Goal: Communication & Community: Share content

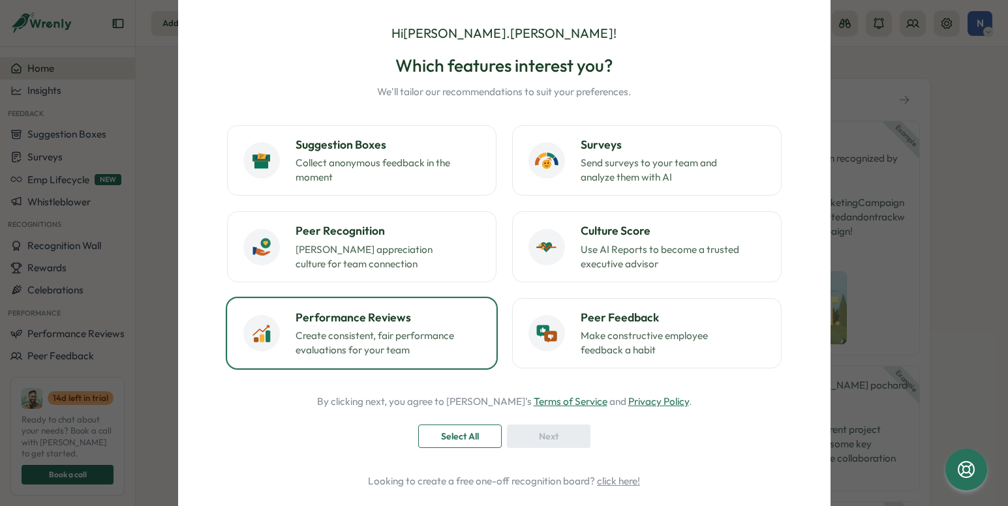
scroll to position [19, 0]
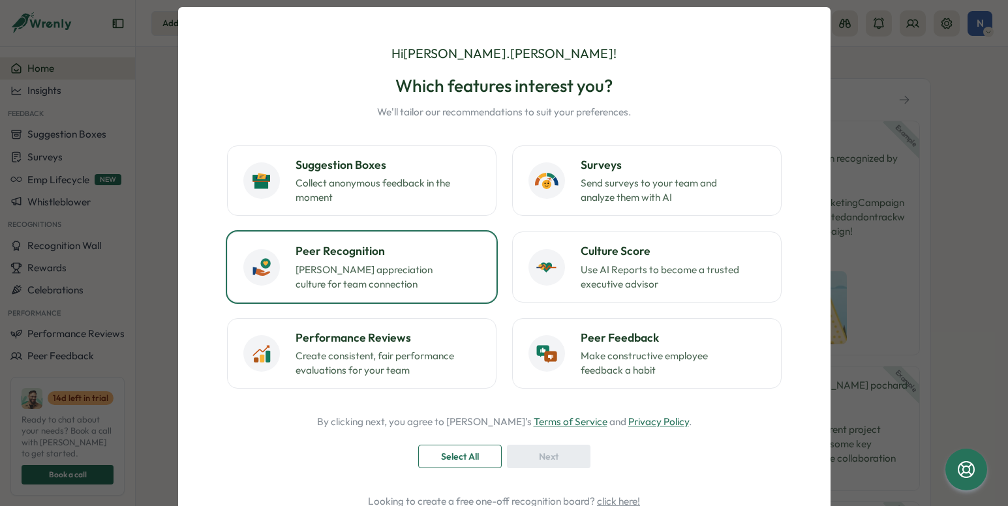
click at [363, 274] on p "[PERSON_NAME] appreciation culture for team connection" at bounding box center [376, 277] width 163 height 29
click at [522, 460] on div "Next" at bounding box center [548, 456] width 59 height 22
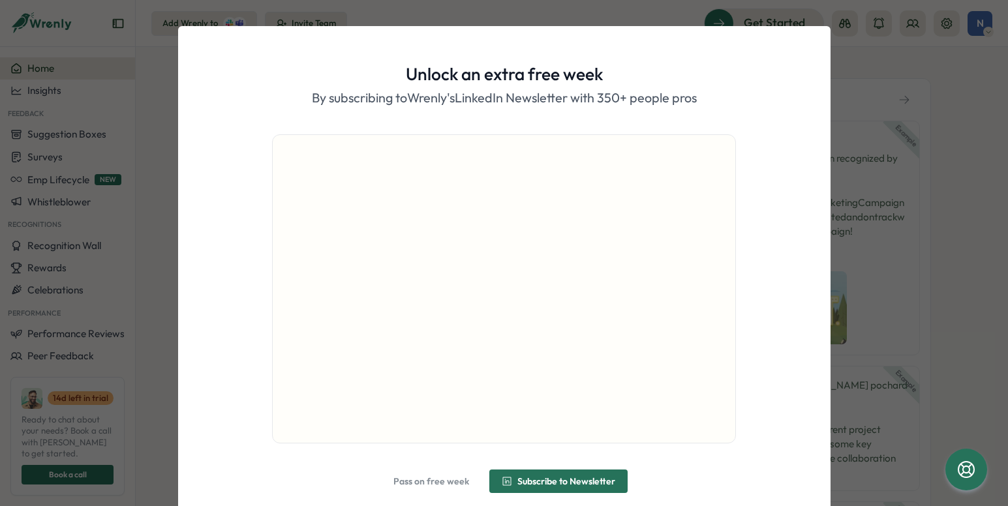
scroll to position [50, 0]
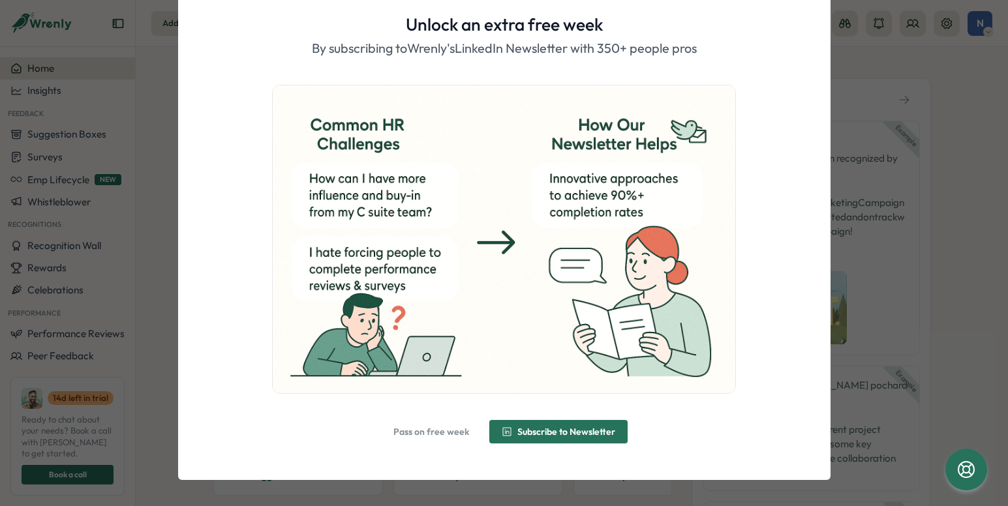
click at [443, 433] on span "Pass on free week" at bounding box center [431, 431] width 76 height 9
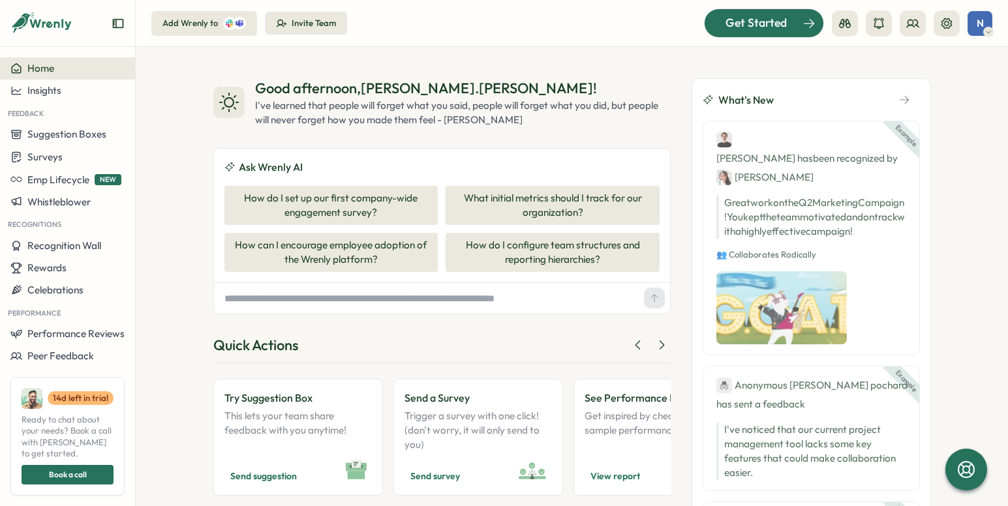
click at [724, 20] on div "Get Started" at bounding box center [756, 22] width 108 height 17
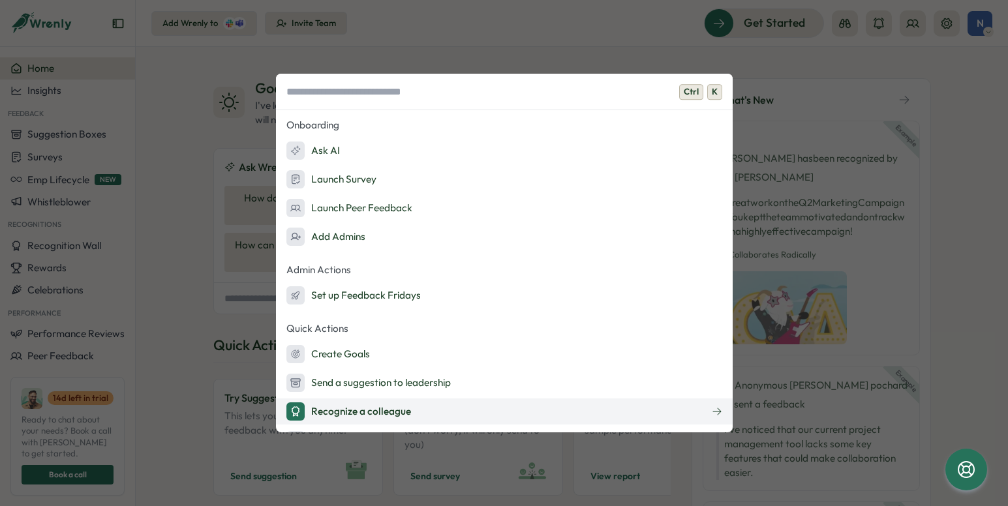
click at [384, 413] on div "Recognize a colleague" at bounding box center [348, 411] width 125 height 18
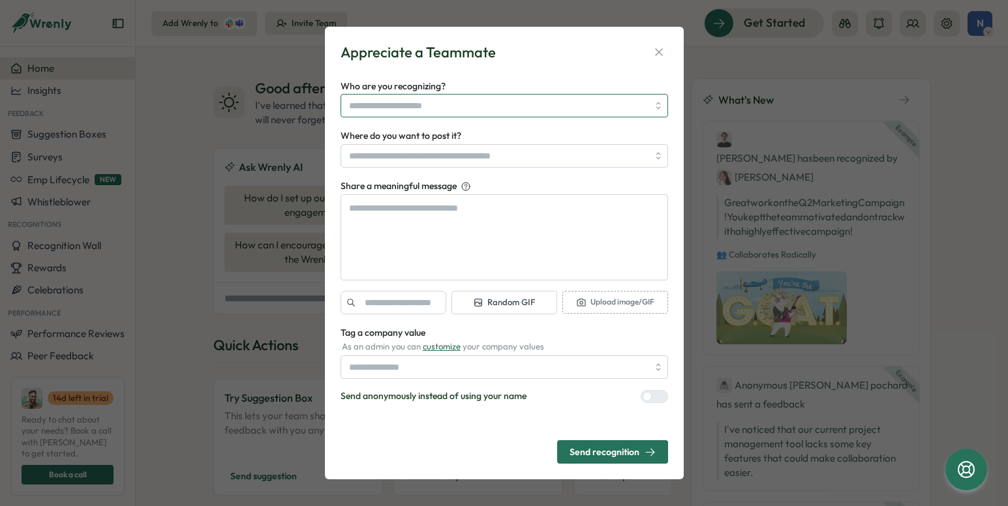
click at [516, 103] on input "Who are you recognizing?" at bounding box center [498, 106] width 299 height 22
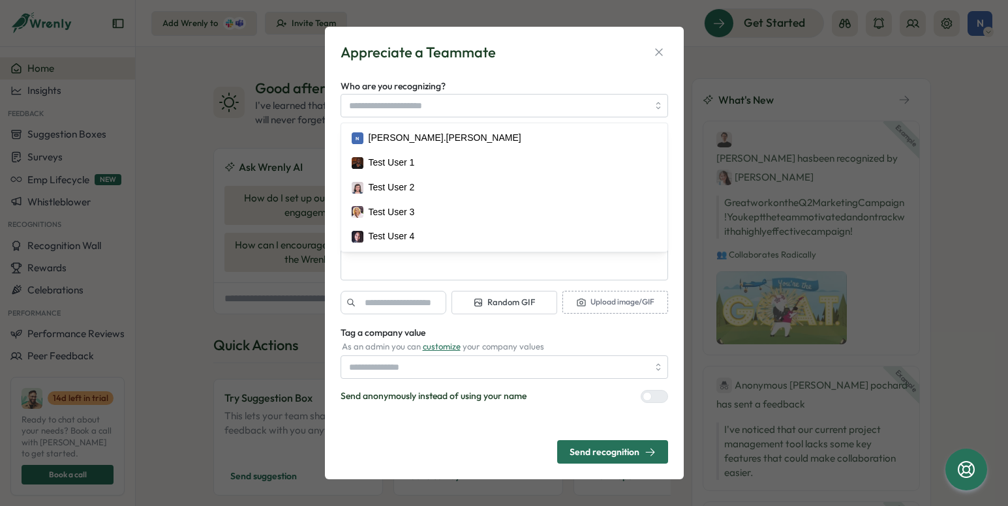
click at [176, 121] on div "Appreciate a Teammate Who are you recognizing? N [PERSON_NAME].[PERSON_NAME] Te…" at bounding box center [504, 253] width 1008 height 506
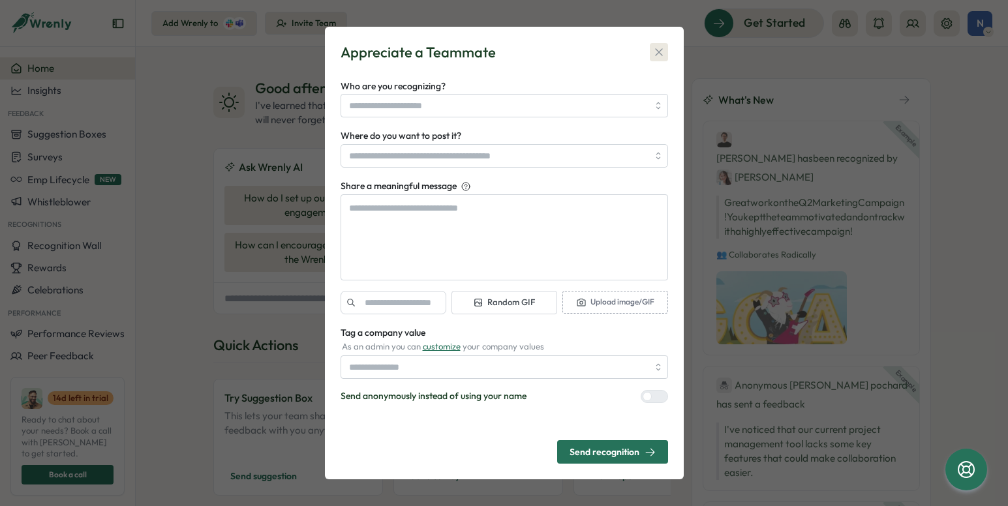
click at [665, 47] on button "button" at bounding box center [659, 52] width 18 height 18
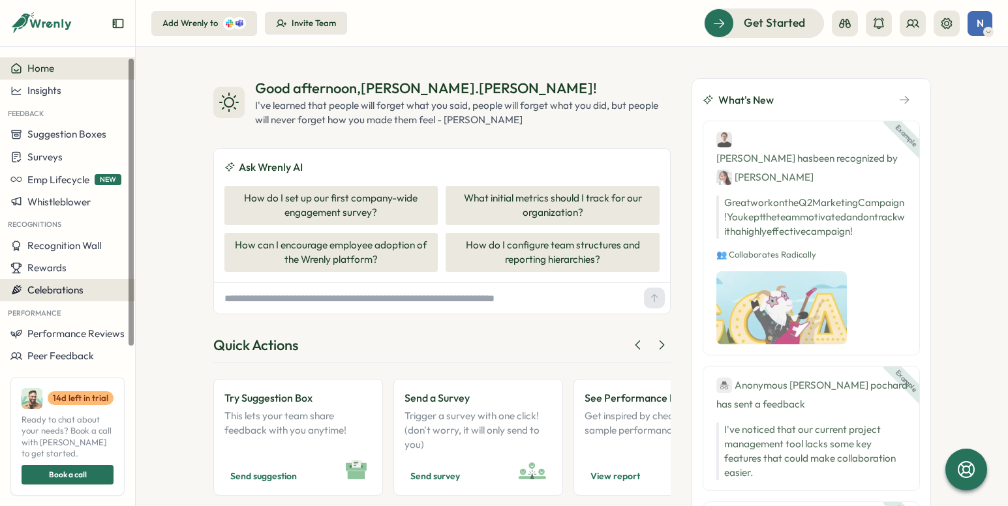
click at [67, 284] on span "Celebrations" at bounding box center [55, 290] width 56 height 12
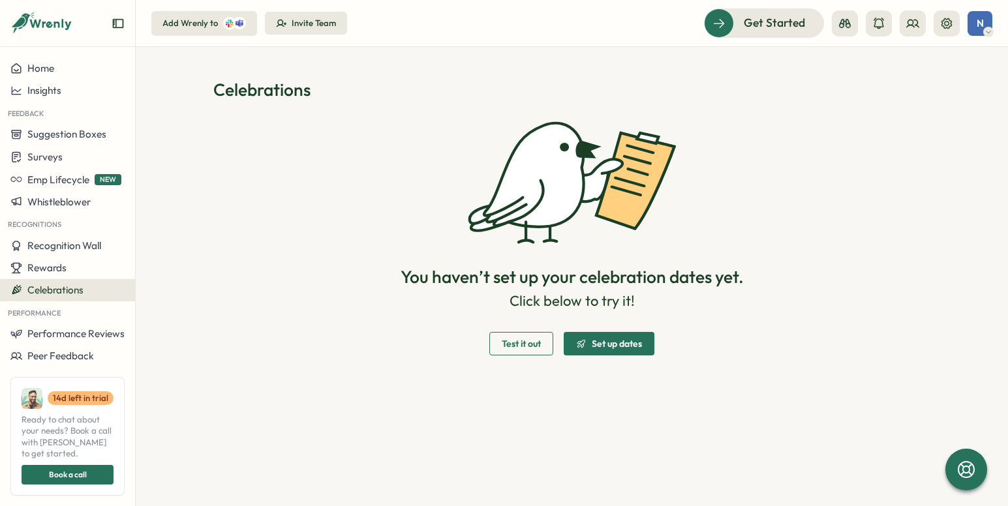
click at [517, 334] on span "Test it out" at bounding box center [521, 344] width 39 height 22
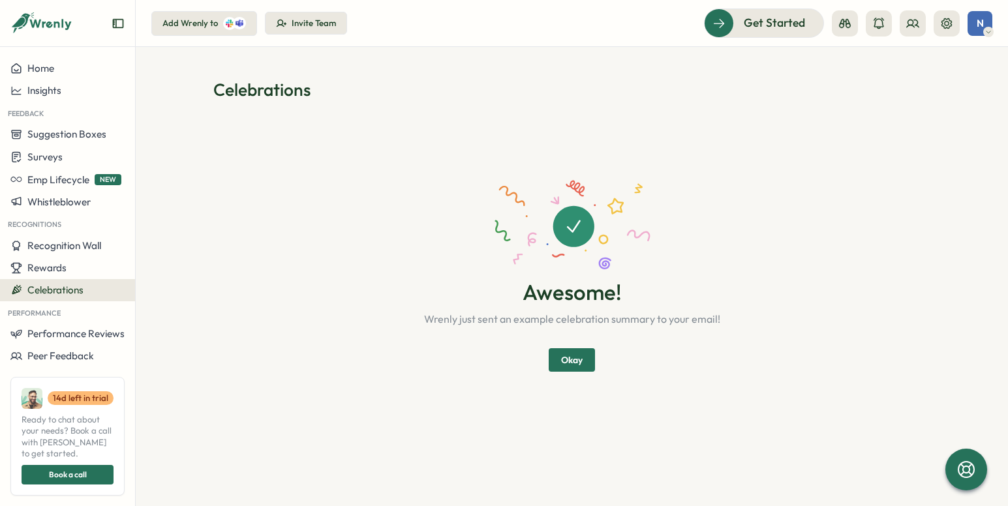
click at [586, 363] on button "Okay" at bounding box center [571, 359] width 46 height 23
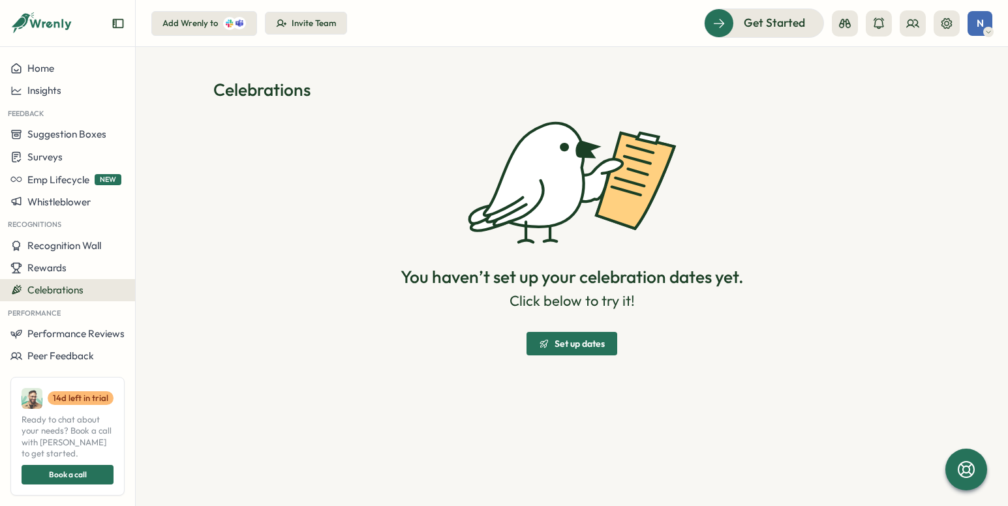
click at [580, 346] on span "Set up dates" at bounding box center [579, 343] width 50 height 9
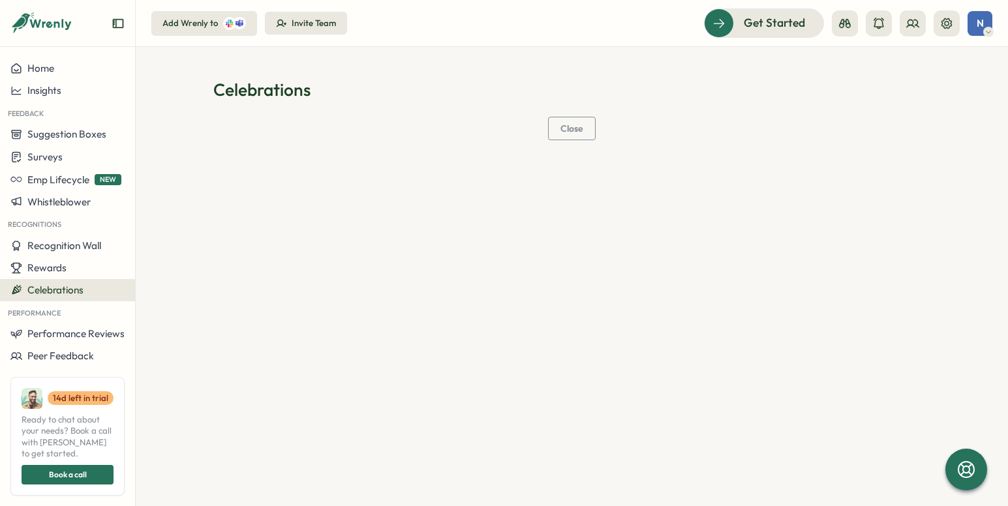
click at [579, 136] on span "Close" at bounding box center [571, 128] width 23 height 22
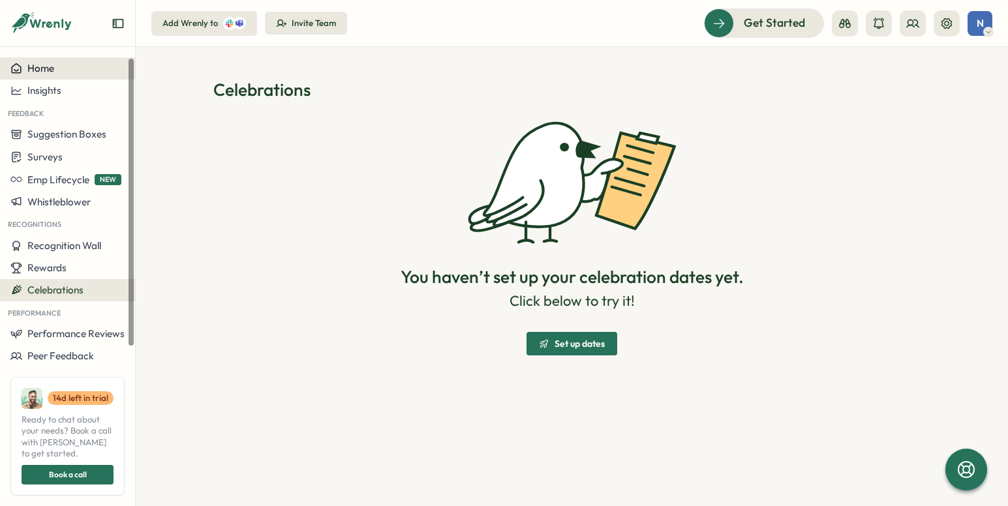
click at [70, 74] on div "Home" at bounding box center [67, 69] width 114 height 12
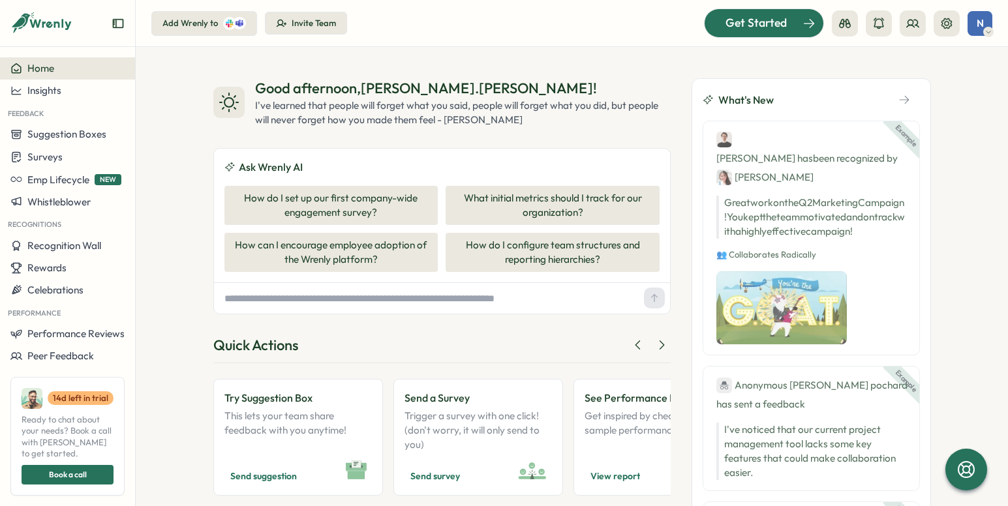
click at [772, 27] on span "Get Started" at bounding box center [755, 22] width 61 height 17
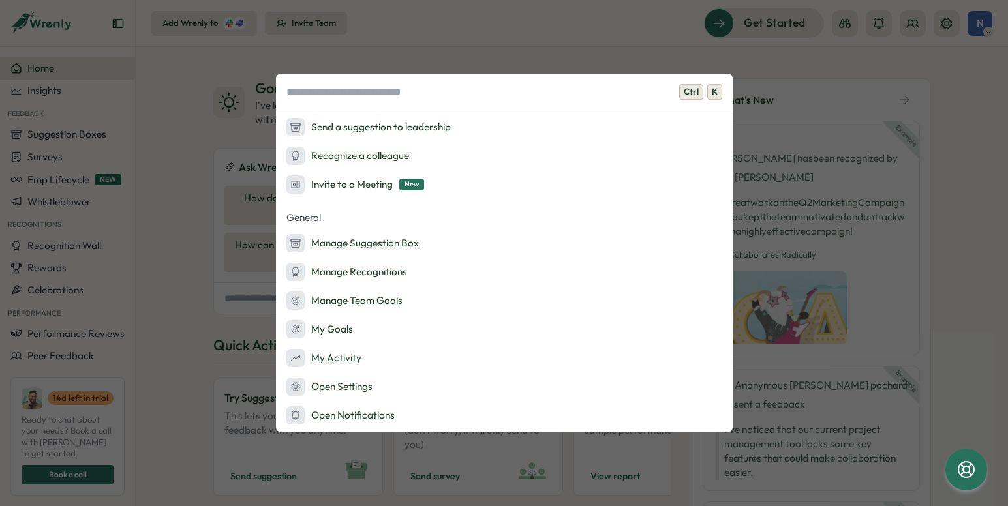
scroll to position [257, 0]
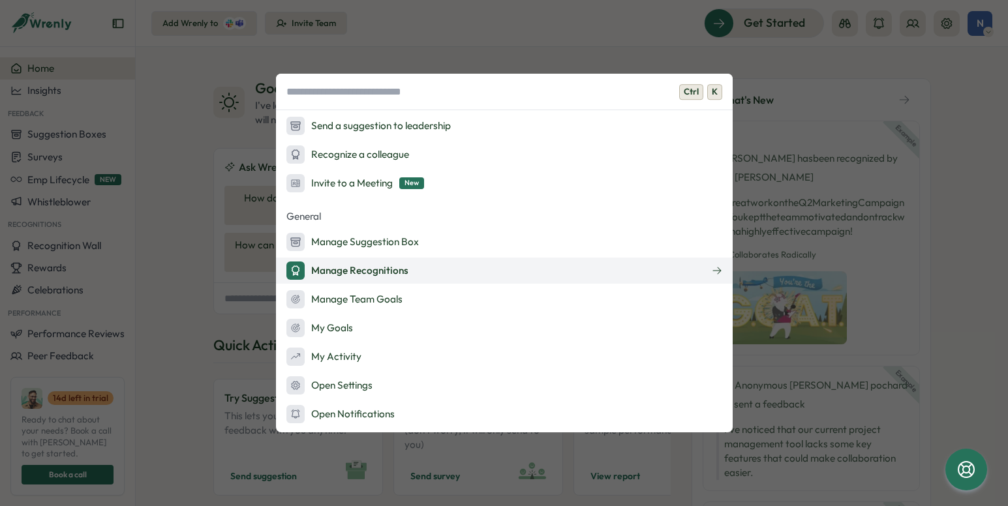
click at [355, 275] on div "Manage Recognitions" at bounding box center [347, 271] width 122 height 18
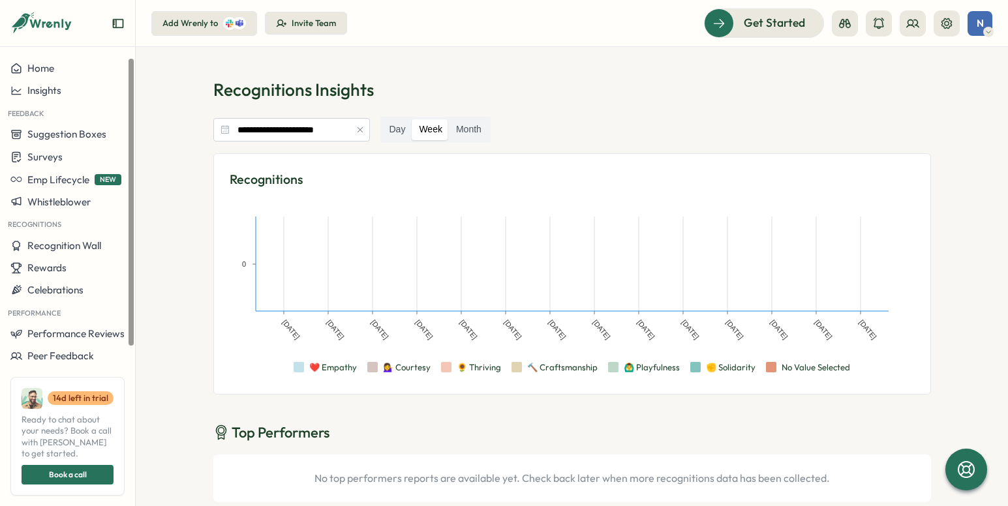
click at [79, 55] on aside "Home Insights Feedback Suggestion Boxes Surveys Emp Lifecycle NEW Whistleblower…" at bounding box center [68, 253] width 136 height 506
click at [82, 62] on button "Home" at bounding box center [67, 68] width 135 height 22
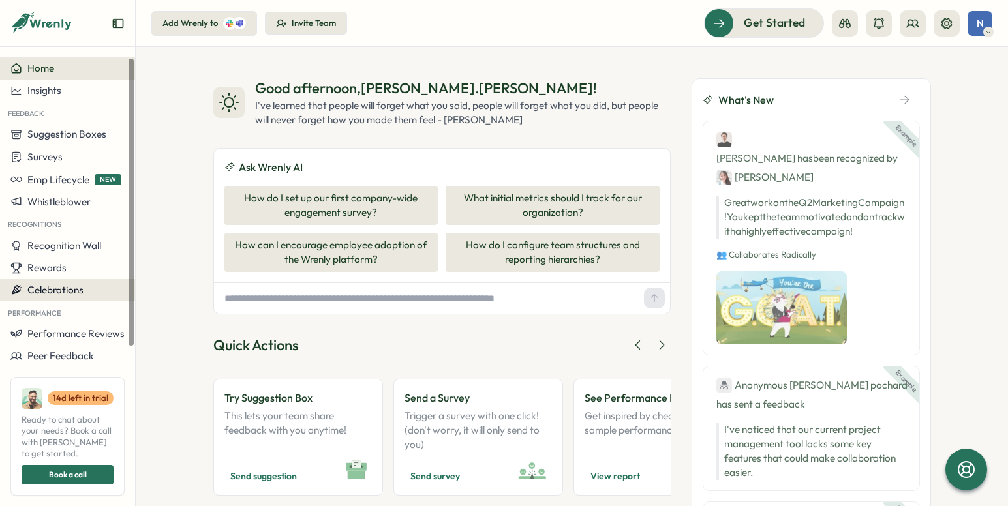
click at [74, 289] on span "Celebrations" at bounding box center [55, 290] width 56 height 12
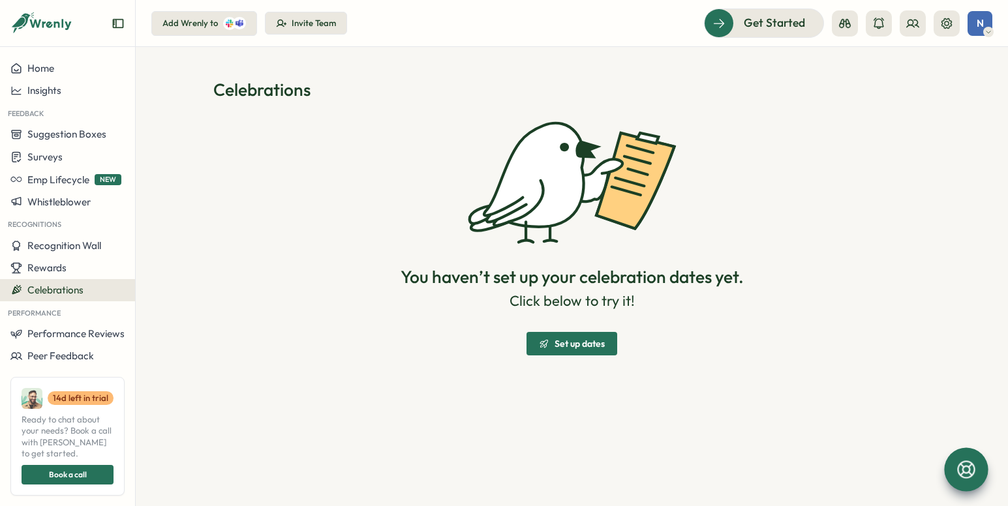
click at [954, 468] on div at bounding box center [966, 469] width 44 height 44
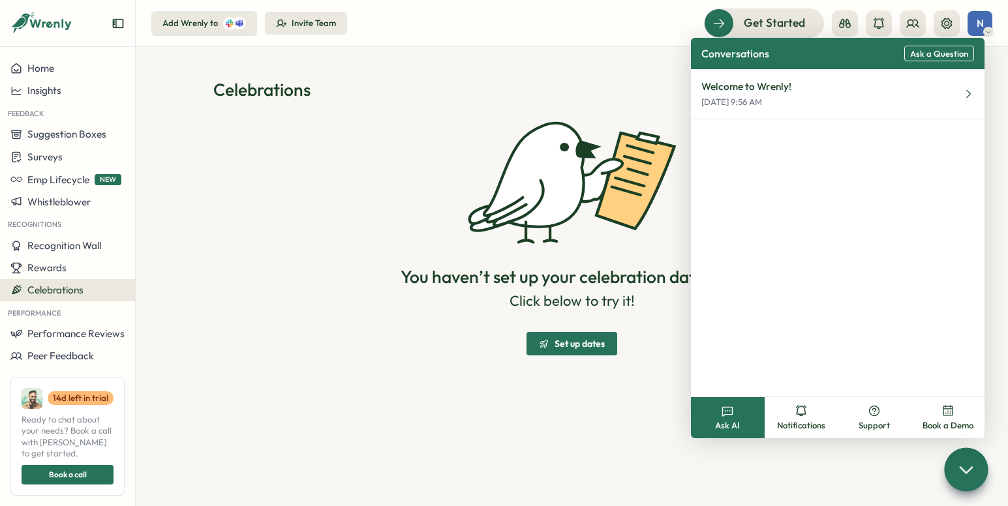
click at [498, 246] on div "You haven’t set up your celebration dates yet. Click below to try it! Set up da…" at bounding box center [571, 236] width 717 height 239
click at [352, 196] on div "You haven’t set up your celebration dates yet. Click below to try it! Set up da…" at bounding box center [571, 236] width 717 height 239
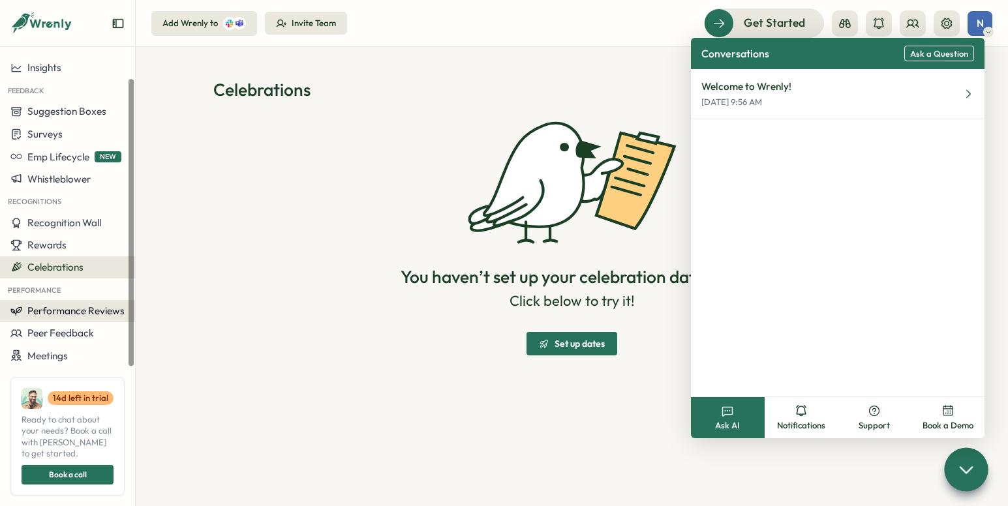
scroll to position [35, 0]
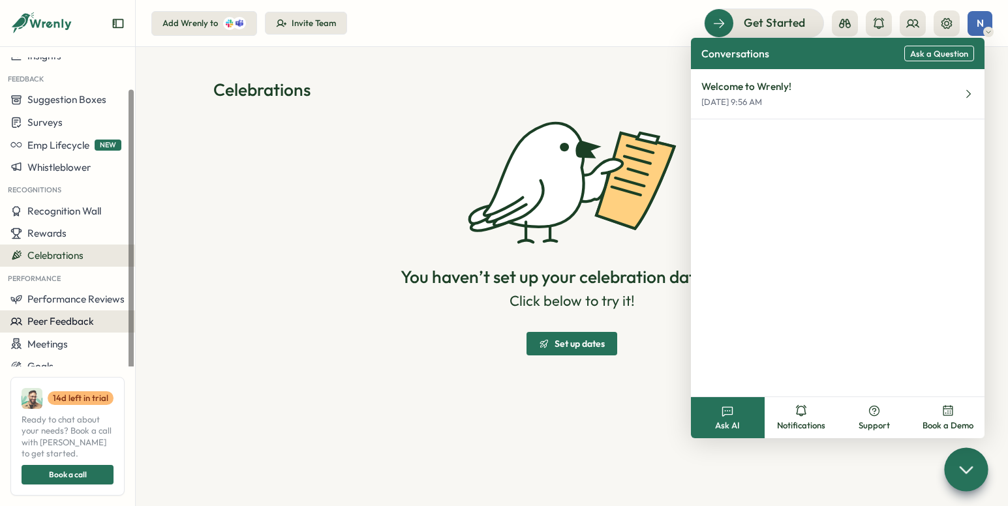
click at [70, 320] on span "Peer Feedback" at bounding box center [60, 321] width 67 height 12
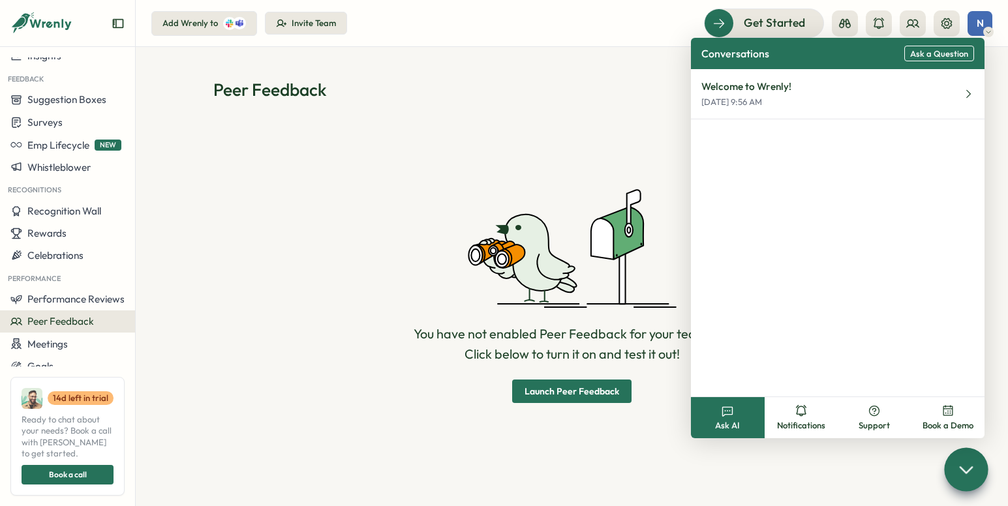
click at [448, 108] on div "Peer Feedback You have not enabled Peer Feedback for your team yet. Click below…" at bounding box center [571, 276] width 717 height 397
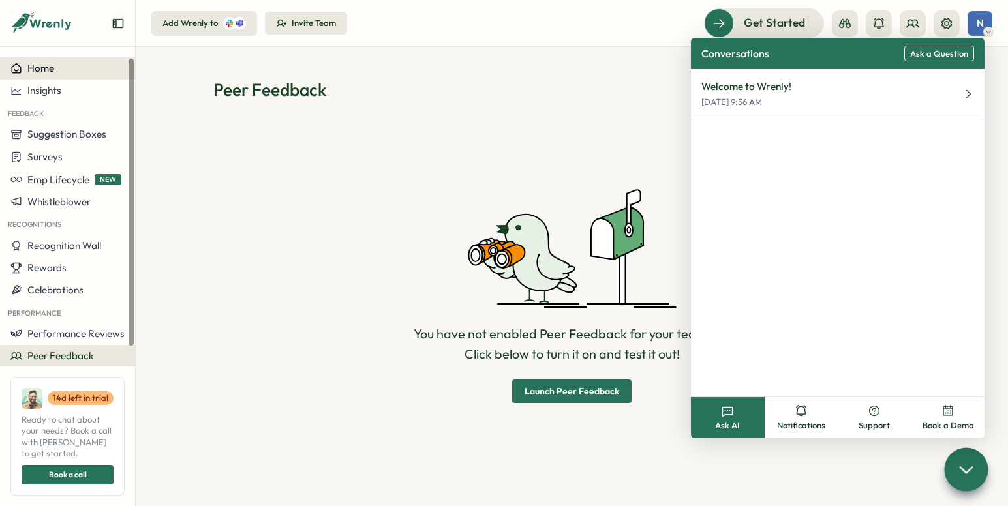
click at [87, 67] on div "Home" at bounding box center [67, 69] width 114 height 12
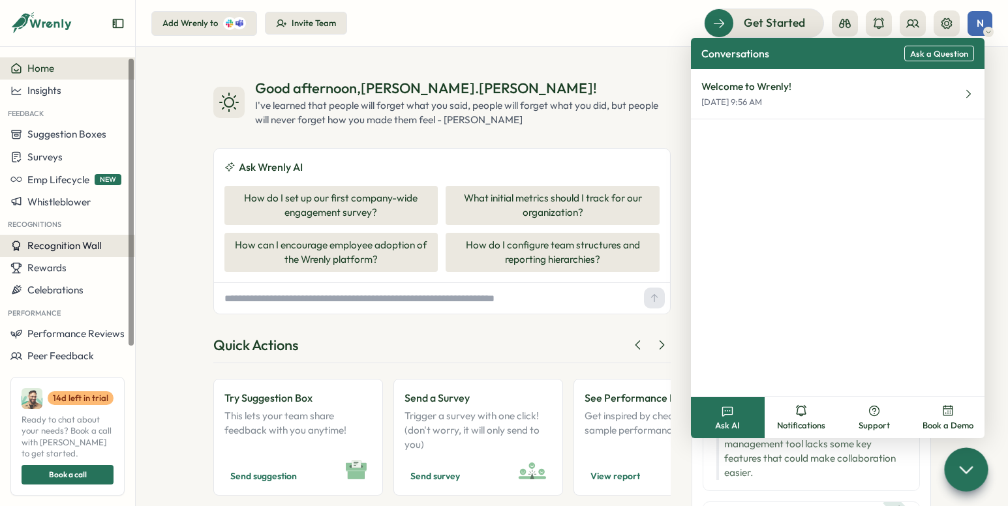
click at [75, 246] on span "Recognition Wall" at bounding box center [64, 245] width 74 height 12
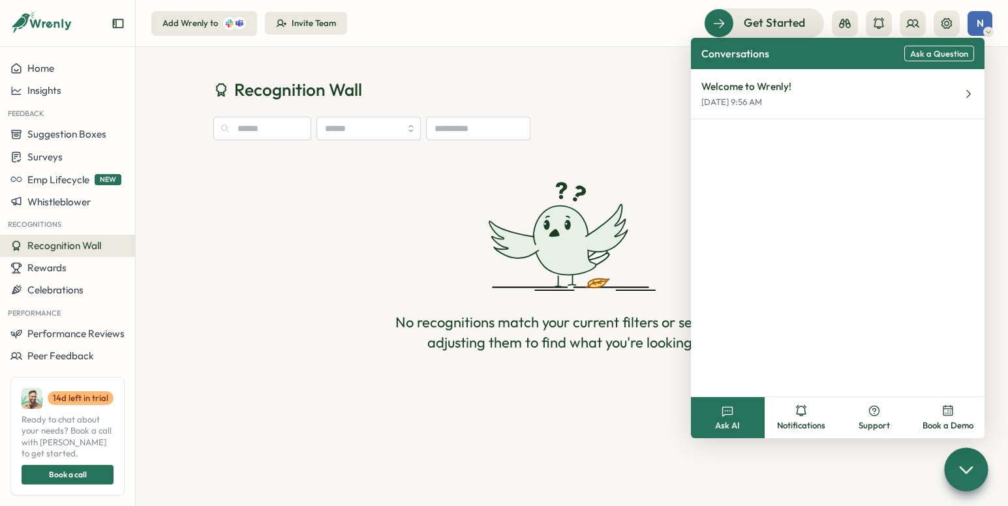
click at [957, 459] on div at bounding box center [966, 469] width 44 height 44
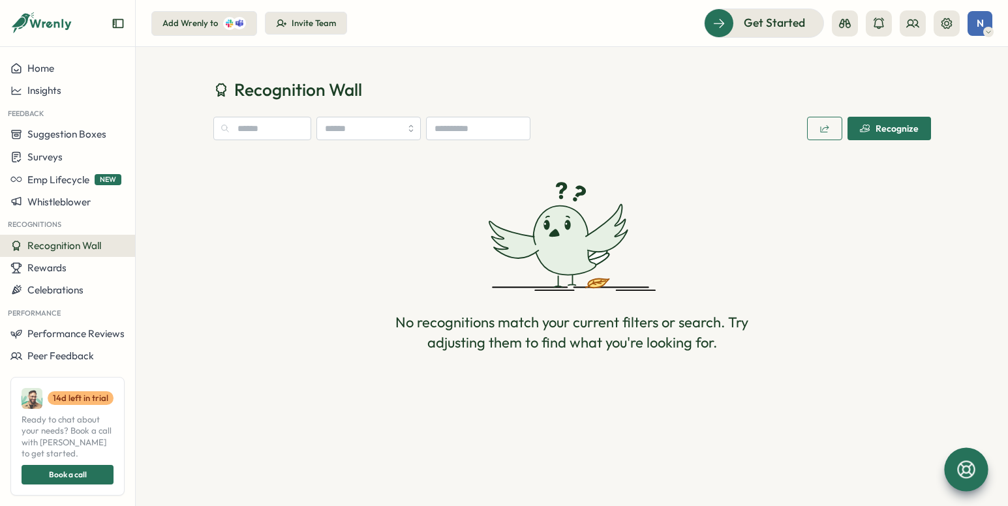
click at [870, 130] on icon "button" at bounding box center [865, 128] width 10 height 10
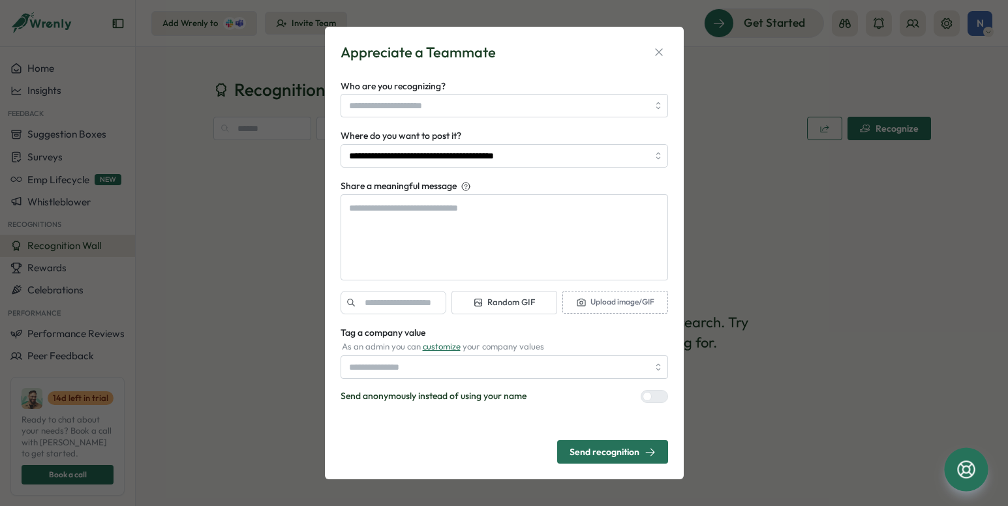
type textarea "*"
click at [660, 54] on icon "button" at bounding box center [658, 52] width 7 height 7
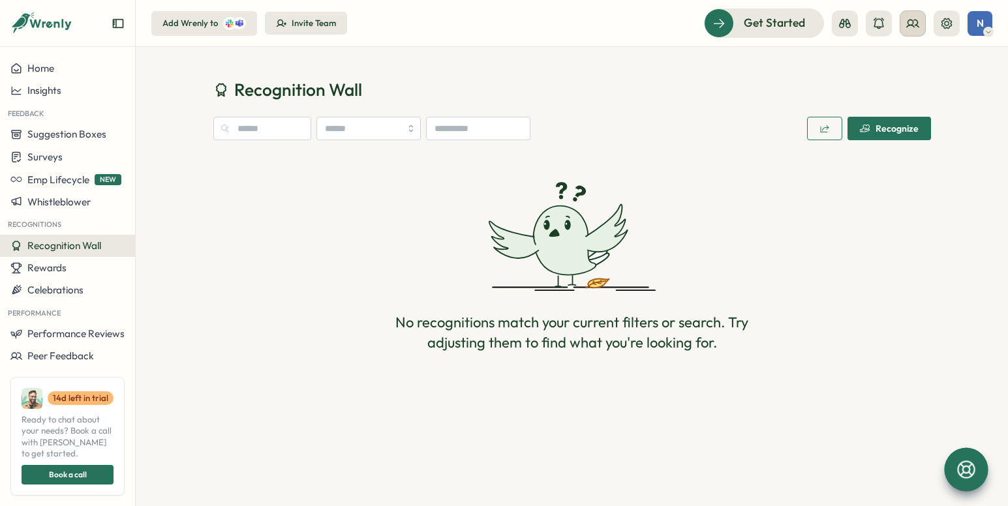
click at [912, 26] on icon at bounding box center [912, 23] width 13 height 13
click at [301, 201] on div "No recognitions match your current filters or search. Try adjusting them to fin…" at bounding box center [571, 267] width 717 height 222
click at [812, 130] on button "button" at bounding box center [824, 128] width 35 height 23
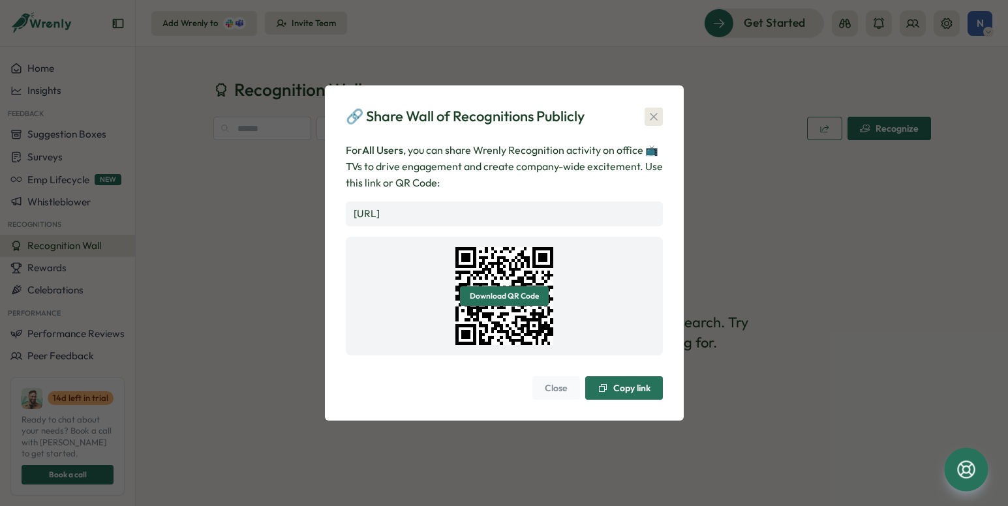
click at [652, 110] on icon "button" at bounding box center [653, 116] width 13 height 13
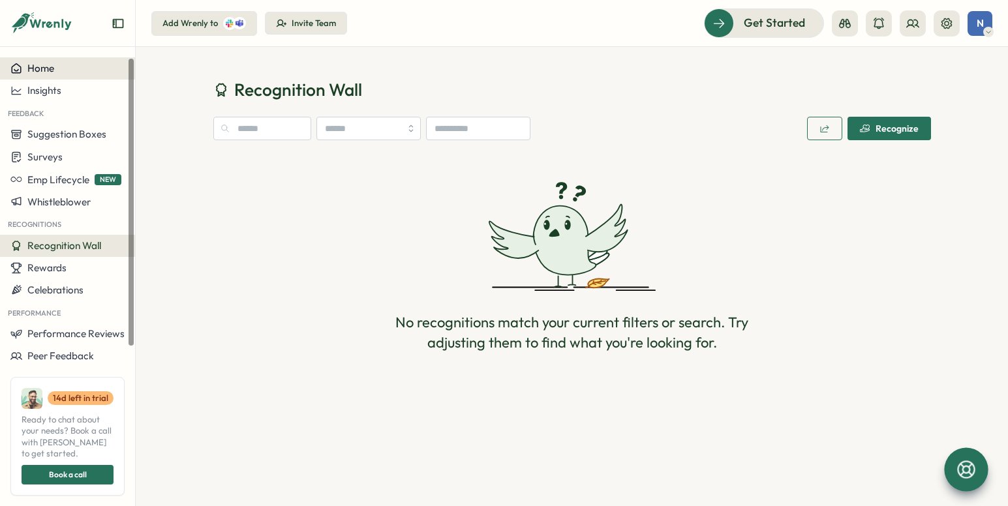
click at [63, 73] on div "Home" at bounding box center [67, 69] width 114 height 12
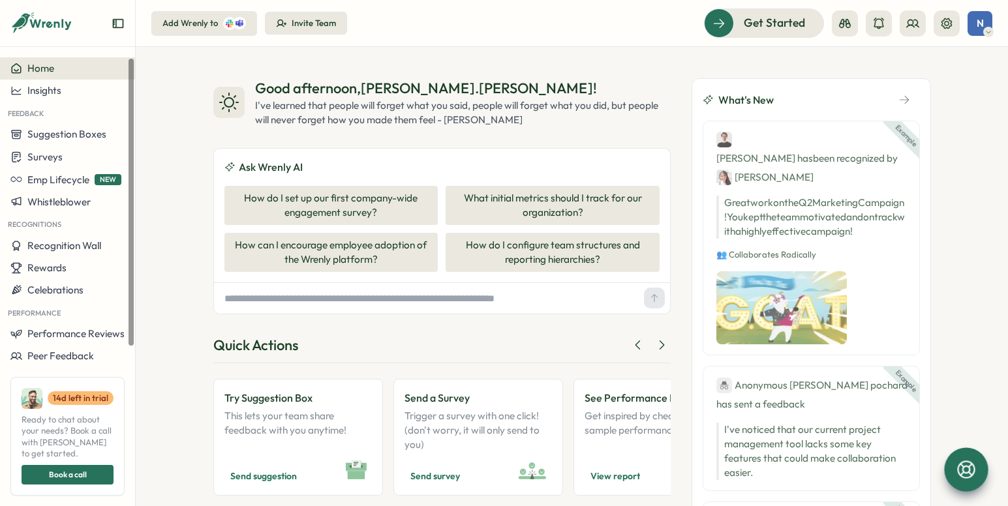
click at [354, 290] on input "text" at bounding box center [428, 298] width 419 height 20
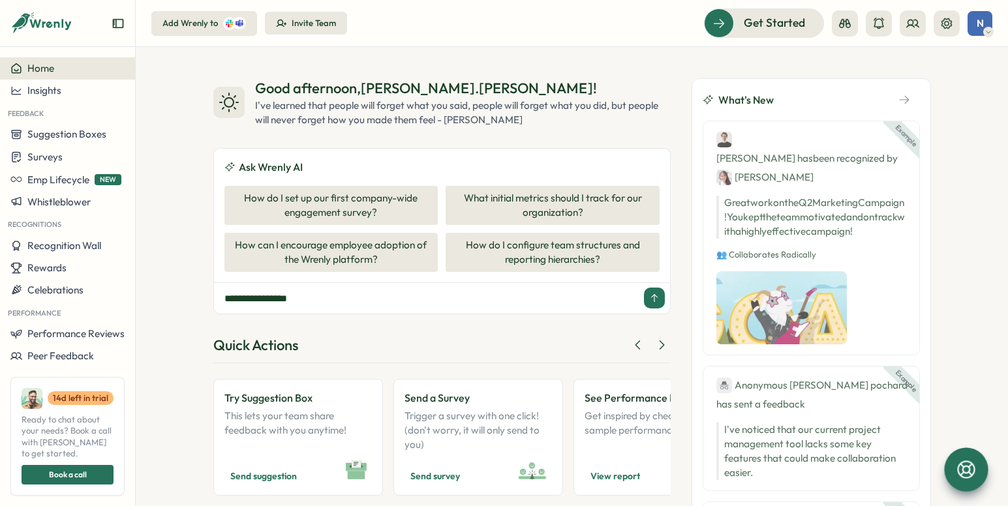
type input "**********"
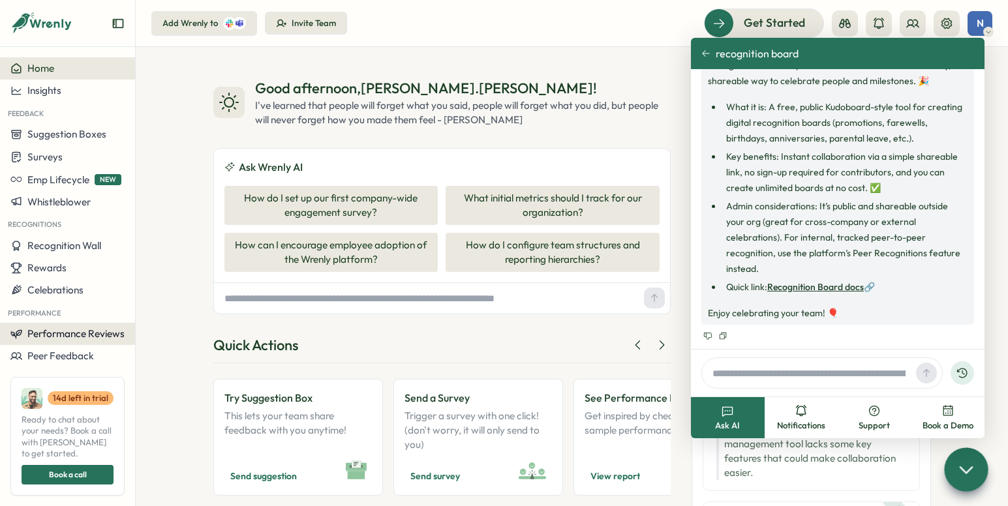
scroll to position [74, 0]
click at [849, 288] on link "Recognition Board docs" at bounding box center [815, 286] width 97 height 12
